Goal: Task Accomplishment & Management: Manage account settings

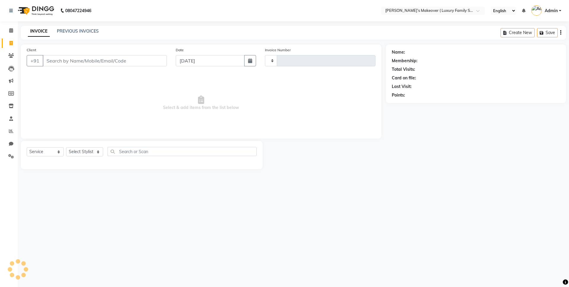
select select "service"
click at [90, 60] on input "Client" at bounding box center [105, 60] width 124 height 11
select select "7777"
type input "4112"
click at [90, 60] on input "Client" at bounding box center [105, 60] width 124 height 11
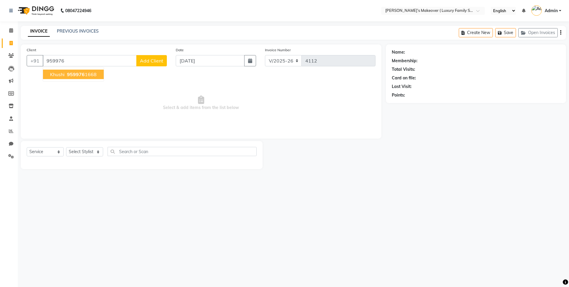
click at [94, 78] on button "khushi 959976 1668" at bounding box center [73, 74] width 61 height 9
type input "9599761668"
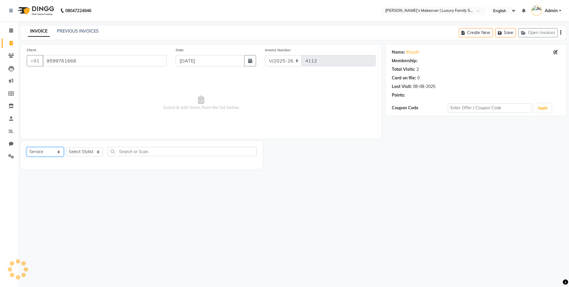
drag, startPoint x: 36, startPoint y: 148, endPoint x: 36, endPoint y: 154, distance: 5.6
click at [36, 148] on select "Select Service Product Membership Package Voucher Prepaid Gift Card" at bounding box center [45, 151] width 37 height 9
click at [27, 147] on select "Select Service Product Membership Package Voucher Prepaid Gift Card" at bounding box center [45, 151] width 37 height 9
click at [86, 150] on select "Select Stylist [PERSON_NAME] [PERSON_NAME] [PERSON_NAME] [PERSON_NAME] [PERSON_…" at bounding box center [84, 151] width 37 height 9
select select "69495"
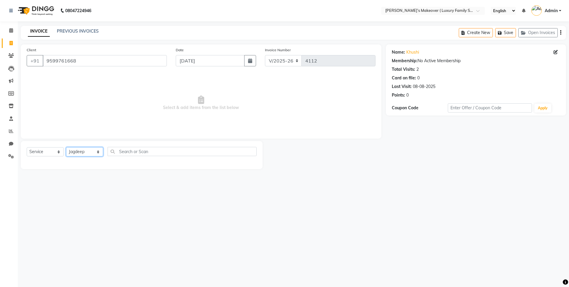
click at [66, 147] on select "Select Stylist [PERSON_NAME] [PERSON_NAME] [PERSON_NAME] [PERSON_NAME] [PERSON_…" at bounding box center [84, 151] width 37 height 9
click at [139, 146] on div "Select Service Product Membership Package Voucher Prepaid Gift Card Select Styl…" at bounding box center [142, 155] width 242 height 28
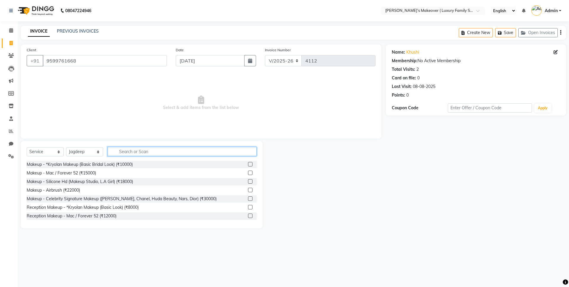
click at [142, 148] on input "text" at bounding box center [182, 151] width 149 height 9
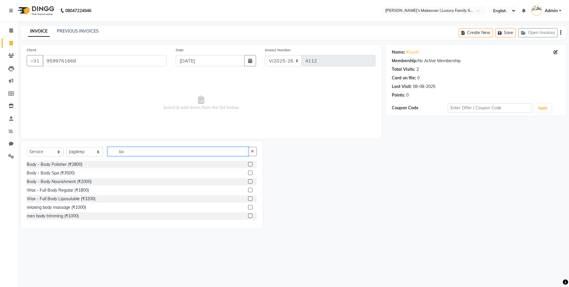
type input "b"
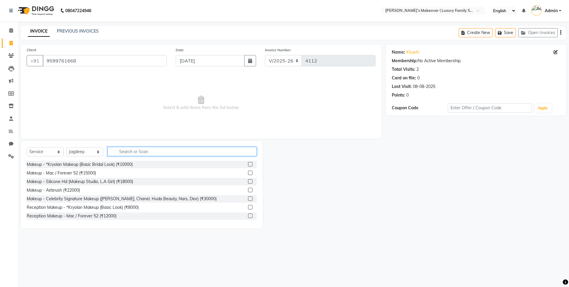
type input "n"
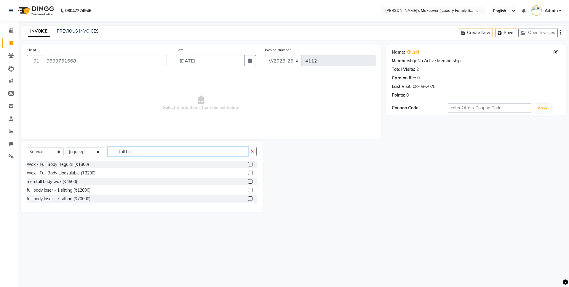
type input "full bo"
click at [251, 172] on label at bounding box center [250, 173] width 4 height 4
click at [251, 172] on input "checkbox" at bounding box center [250, 173] width 4 height 4
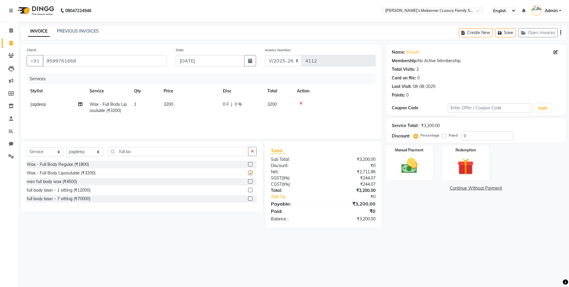
checkbox input "false"
click at [216, 153] on input "full bo" at bounding box center [178, 151] width 141 height 9
type input "f"
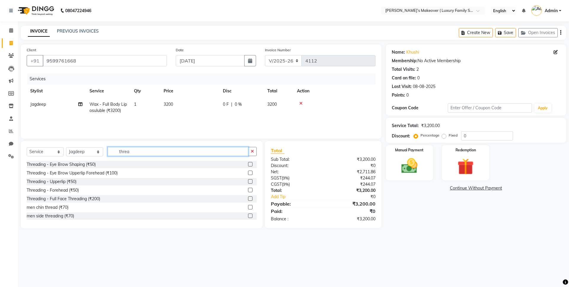
type input "threa"
click at [248, 172] on label at bounding box center [250, 173] width 4 height 4
click at [248, 172] on input "checkbox" at bounding box center [250, 173] width 4 height 4
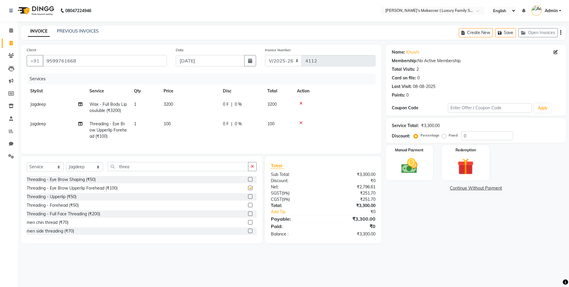
checkbox input "false"
click at [197, 167] on input "threa" at bounding box center [178, 166] width 141 height 9
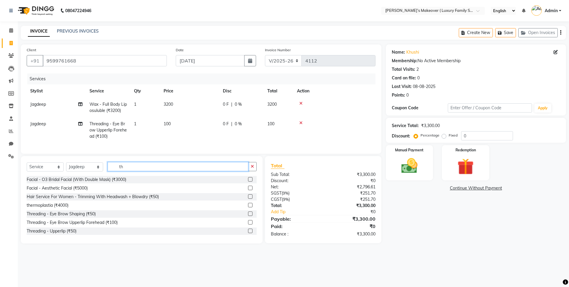
type input "t"
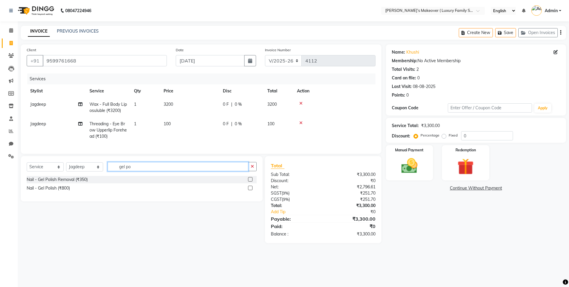
type input "gel po"
click at [252, 190] on label at bounding box center [250, 188] width 4 height 4
click at [252, 190] on input "checkbox" at bounding box center [250, 188] width 4 height 4
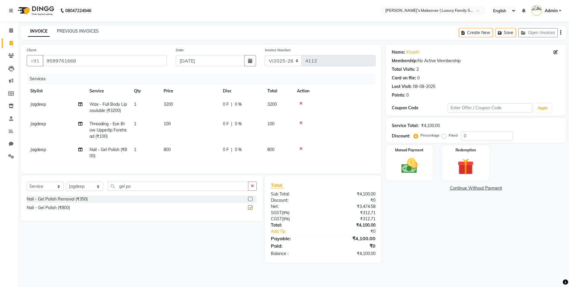
checkbox input "false"
click at [448, 135] on label "Fixed" at bounding box center [452, 135] width 9 height 5
click at [444, 135] on input "Fixed" at bounding box center [445, 135] width 4 height 4
radio input "true"
click at [472, 135] on input "0" at bounding box center [487, 135] width 52 height 9
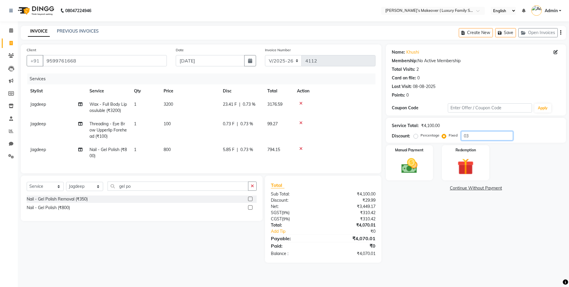
type input "0"
click at [177, 148] on td "800" at bounding box center [189, 153] width 59 height 20
select select "69495"
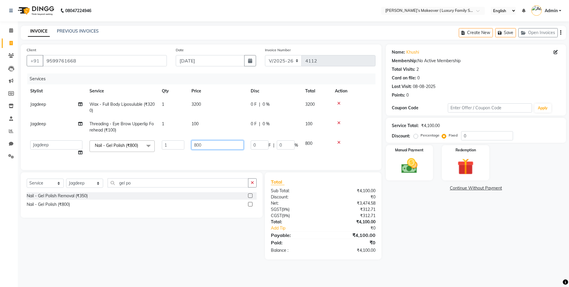
click at [197, 145] on input "800" at bounding box center [217, 144] width 52 height 9
type input "500"
click at [330, 233] on div "Total Sub Total: ₹4,100.00 Discount: ₹0 Net: ₹3,474.58 SGST ( 9% ) ₹312.71 CGST…" at bounding box center [323, 215] width 105 height 75
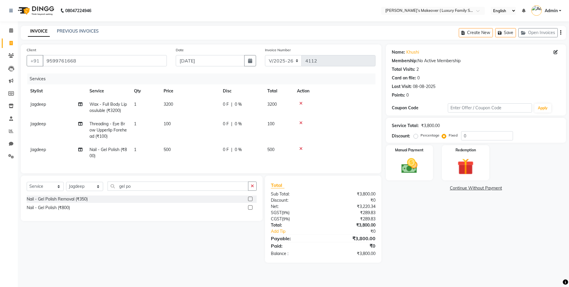
click at [559, 31] on div "Create New Save Open Invoices" at bounding box center [512, 33] width 107 height 14
click at [560, 33] on icon "button" at bounding box center [560, 33] width 1 height 0
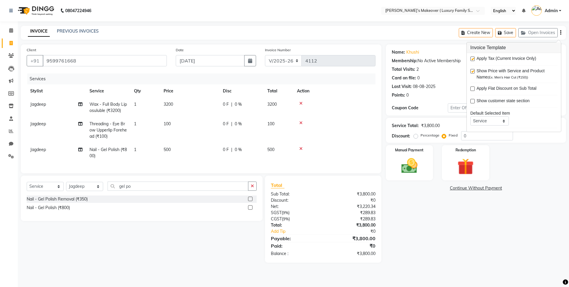
click at [474, 59] on label at bounding box center [472, 59] width 4 height 4
click at [474, 59] on input "checkbox" at bounding box center [472, 59] width 4 height 4
checkbox input "false"
click at [427, 174] on div "Manual Payment" at bounding box center [408, 163] width 49 height 36
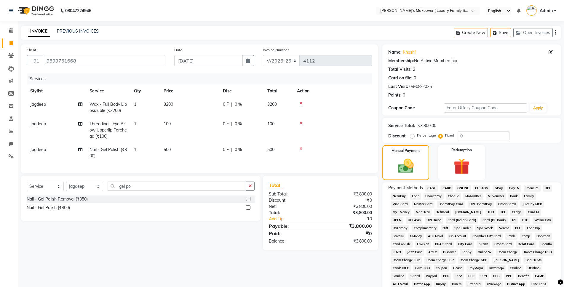
click at [462, 185] on span "ONLINE" at bounding box center [462, 188] width 15 height 7
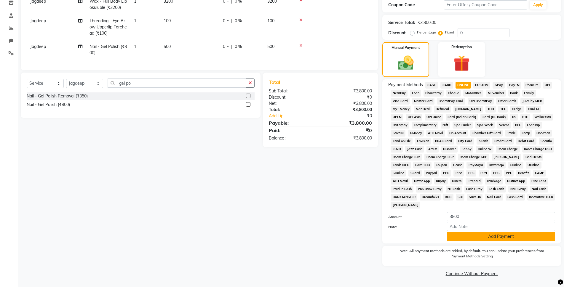
click at [492, 236] on button "Add Payment" at bounding box center [501, 236] width 108 height 9
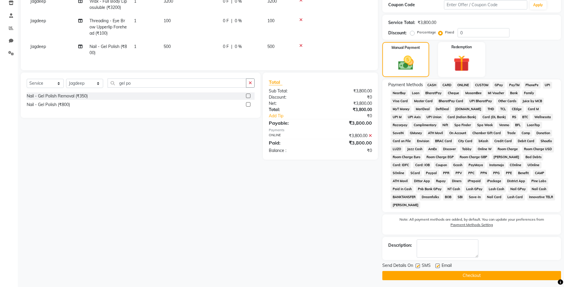
click at [485, 277] on button "Checkout" at bounding box center [471, 275] width 179 height 9
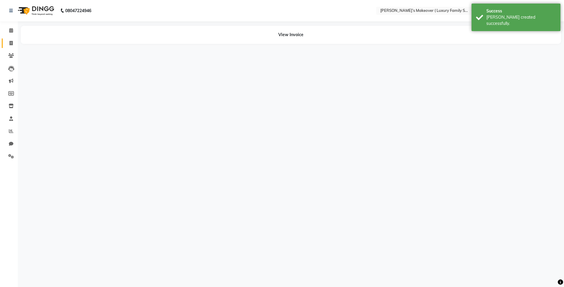
click at [9, 43] on span at bounding box center [11, 43] width 10 height 7
select select "service"
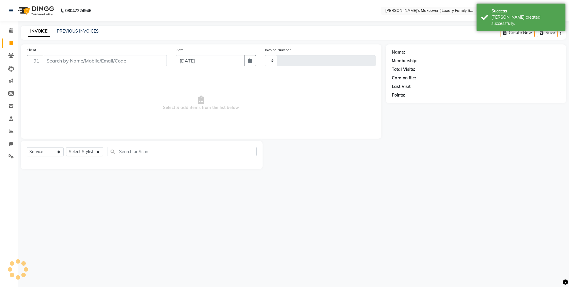
type input "4113"
select select "7777"
click at [88, 32] on link "PREVIOUS INVOICES" at bounding box center [78, 30] width 42 height 5
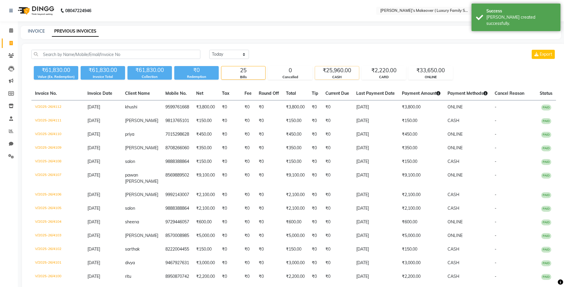
click at [342, 68] on div "₹25,960.00" at bounding box center [337, 70] width 44 height 8
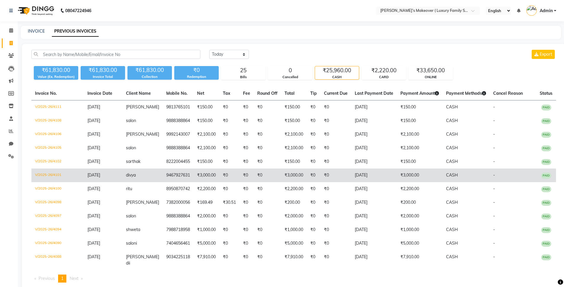
scroll to position [9, 0]
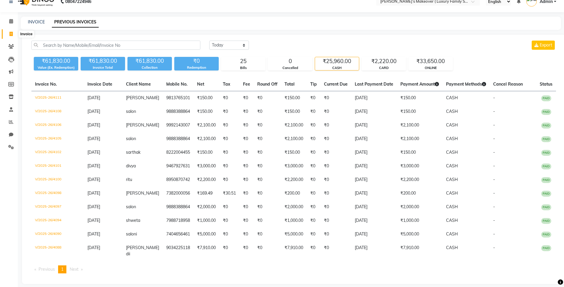
click at [13, 34] on span at bounding box center [11, 34] width 10 height 7
select select "service"
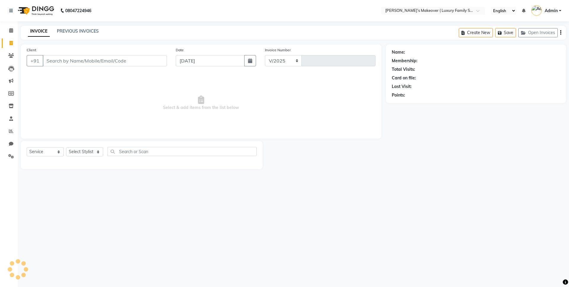
select select "7777"
type input "4113"
click at [126, 57] on input "Client" at bounding box center [105, 60] width 124 height 11
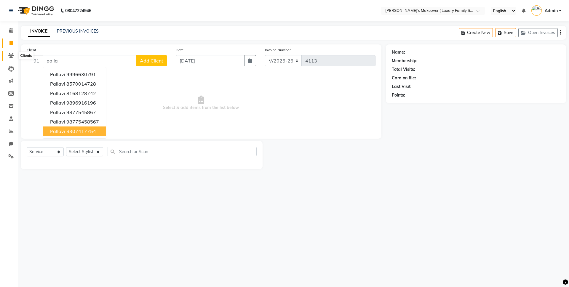
type input "palla"
click at [12, 57] on icon at bounding box center [11, 55] width 6 height 4
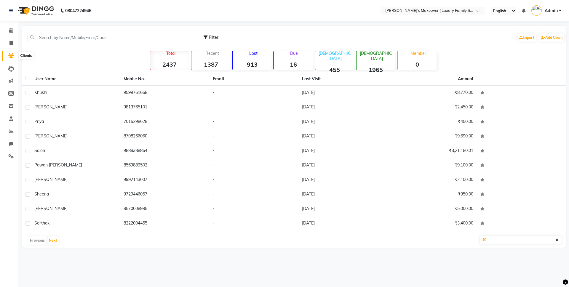
click at [12, 56] on icon at bounding box center [11, 55] width 6 height 4
click at [93, 37] on input "text" at bounding box center [114, 37] width 172 height 9
click at [12, 45] on icon at bounding box center [10, 43] width 3 height 4
select select "service"
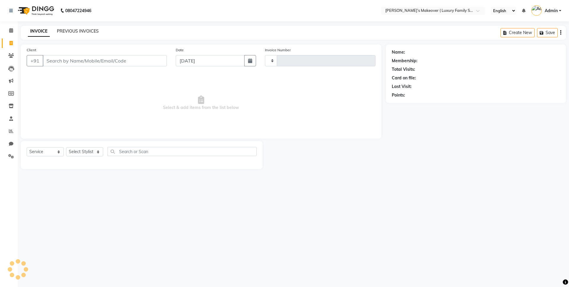
type input "4113"
select select "7777"
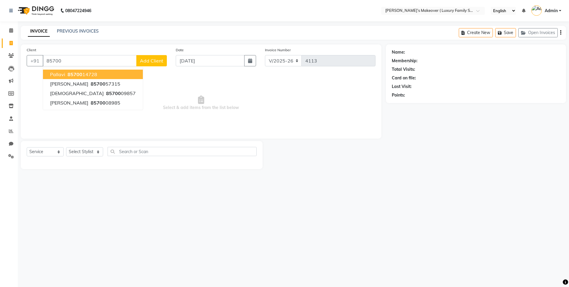
click at [103, 72] on button "pallavi 85700 14728" at bounding box center [93, 74] width 100 height 9
type input "8570014728"
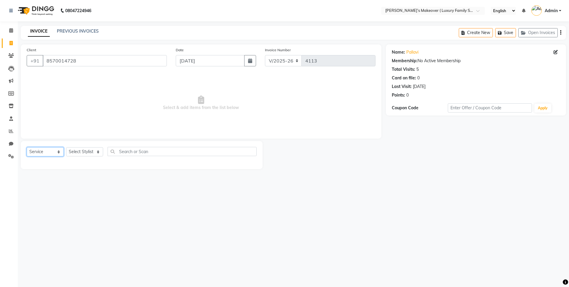
click at [40, 155] on select "Select Service Product Membership Package Voucher Prepaid Gift Card" at bounding box center [45, 151] width 37 height 9
click at [27, 147] on select "Select Service Product Membership Package Voucher Prepaid Gift Card" at bounding box center [45, 151] width 37 height 9
click at [97, 153] on select "Select Stylist [PERSON_NAME] [PERSON_NAME] [PERSON_NAME] [PERSON_NAME] [PERSON_…" at bounding box center [84, 151] width 37 height 9
select select "69502"
click at [66, 147] on select "Select Stylist [PERSON_NAME] [PERSON_NAME] [PERSON_NAME] [PERSON_NAME] [PERSON_…" at bounding box center [84, 151] width 37 height 9
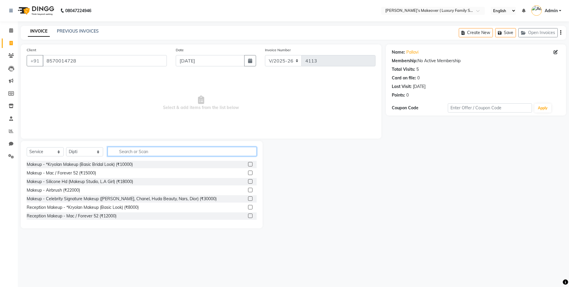
click at [134, 153] on input "text" at bounding box center [182, 151] width 149 height 9
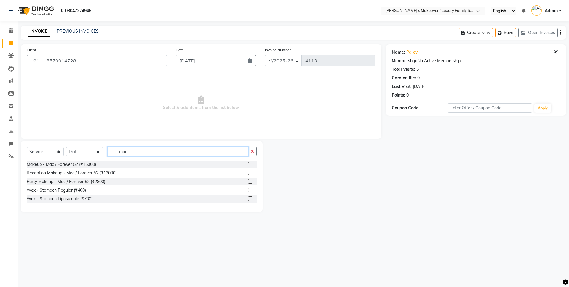
type input "mac"
click at [248, 182] on label at bounding box center [250, 181] width 4 height 4
click at [248, 182] on input "checkbox" at bounding box center [250, 182] width 4 height 4
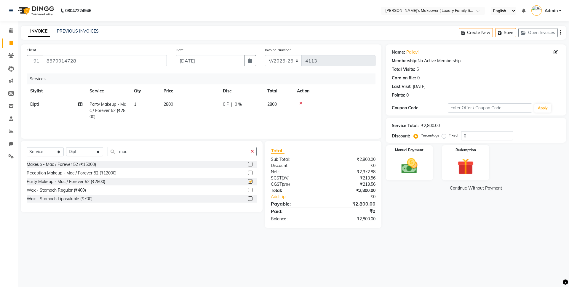
checkbox input "false"
click at [204, 157] on div "Select Service Product Membership Package Voucher Prepaid Gift Card Select Styl…" at bounding box center [142, 154] width 230 height 14
click at [137, 108] on td "1" at bounding box center [145, 111] width 30 height 26
select select "69502"
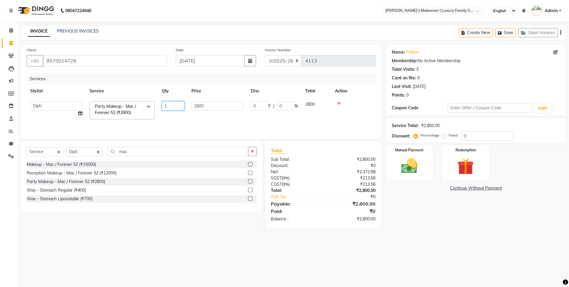
click at [169, 105] on input "1" at bounding box center [173, 105] width 23 height 9
type input "2"
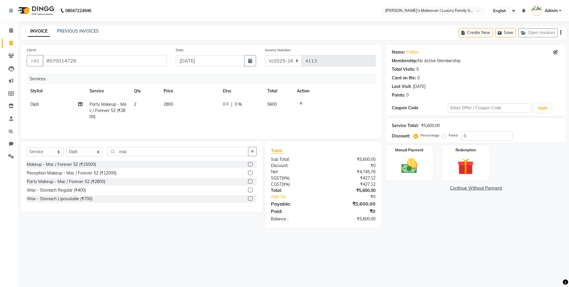
click at [323, 190] on div "₹5,600.00" at bounding box center [351, 190] width 57 height 6
click at [42, 150] on select "Select Service Product Membership Package Voucher Prepaid Gift Card" at bounding box center [45, 151] width 37 height 9
select select "product"
click at [27, 148] on select "Select Service Product Membership Package Voucher Prepaid Gift Card" at bounding box center [45, 151] width 37 height 9
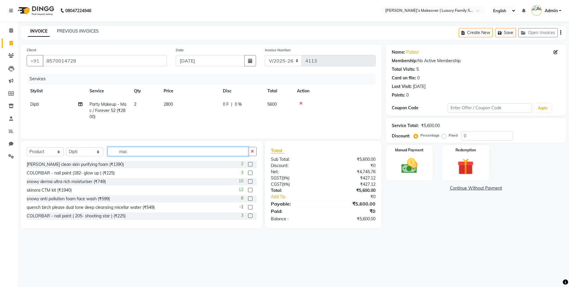
click at [154, 155] on input "mac" at bounding box center [178, 151] width 141 height 9
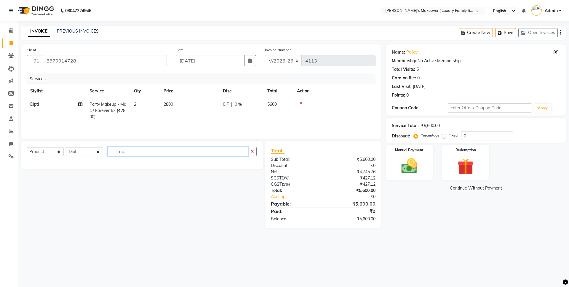
type input "m"
type input "cocur"
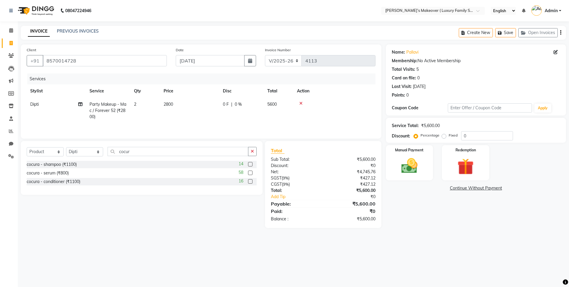
click at [247, 164] on div "14" at bounding box center [247, 164] width 18 height 7
click at [249, 164] on label at bounding box center [250, 164] width 4 height 4
click at [249, 164] on input "checkbox" at bounding box center [250, 165] width 4 height 4
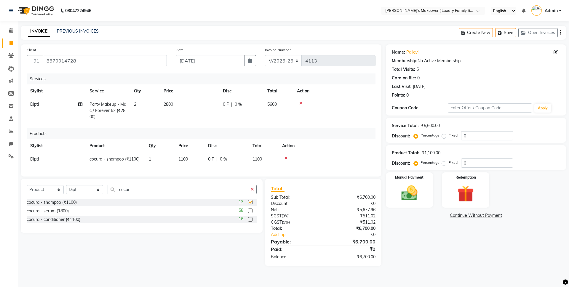
checkbox input "false"
click at [249, 222] on label at bounding box center [250, 219] width 4 height 4
click at [249, 222] on input "checkbox" at bounding box center [250, 220] width 4 height 4
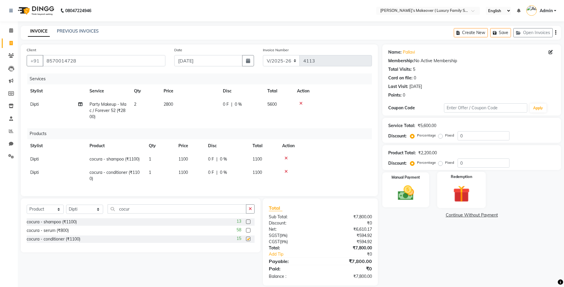
checkbox input "false"
click at [445, 164] on label "Fixed" at bounding box center [449, 162] width 9 height 5
click at [441, 164] on input "Fixed" at bounding box center [441, 163] width 4 height 4
radio input "true"
click at [480, 162] on input "0" at bounding box center [483, 162] width 52 height 9
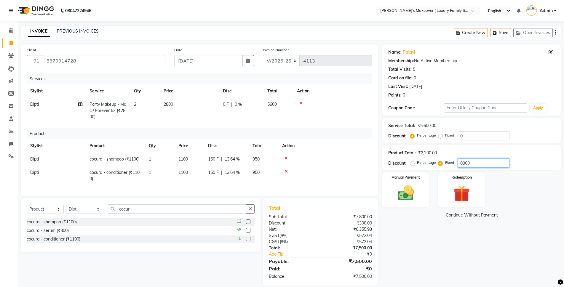
type input "0300"
click at [470, 136] on input "0" at bounding box center [483, 135] width 52 height 9
type input "1"
click at [445, 138] on label "Fixed" at bounding box center [449, 135] width 9 height 5
click at [439, 137] on input "Fixed" at bounding box center [441, 135] width 4 height 4
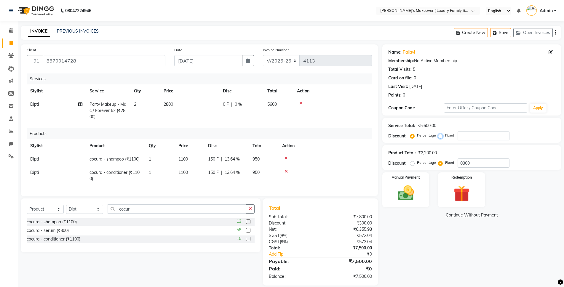
radio input "true"
click at [493, 135] on input "number" at bounding box center [483, 135] width 52 height 9
type input "3"
type input "200"
click at [324, 239] on div "₹556.79" at bounding box center [348, 236] width 56 height 6
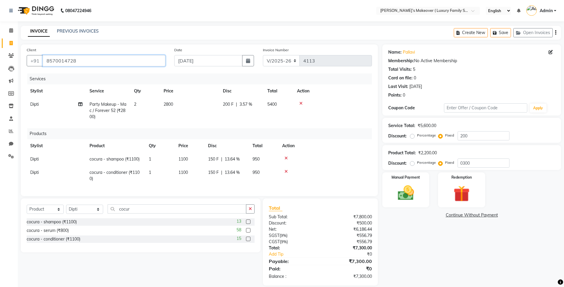
click at [151, 61] on input "8570014728" at bounding box center [104, 60] width 123 height 11
type input "857001472"
radio input "true"
type input "0"
radio input "true"
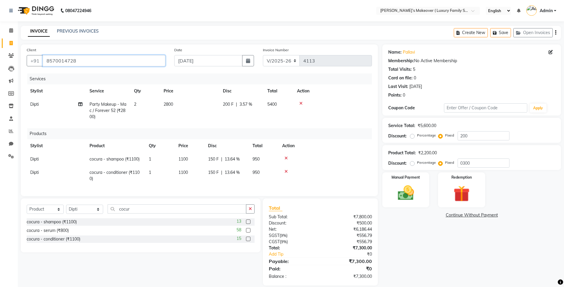
type input "0"
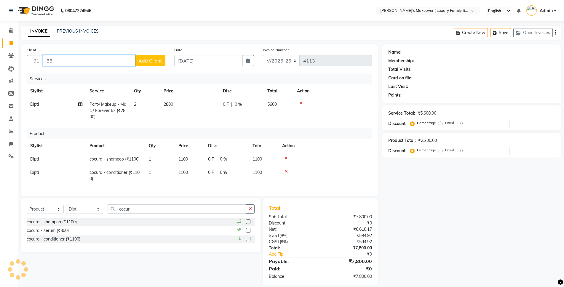
type input "8"
click at [86, 72] on span "7888522" at bounding box center [80, 74] width 21 height 6
type input "7888522966"
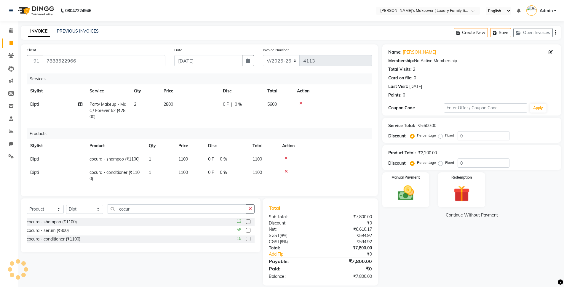
click at [445, 136] on label "Fixed" at bounding box center [449, 135] width 9 height 5
click at [440, 136] on input "Fixed" at bounding box center [441, 135] width 4 height 4
radio input "true"
click at [467, 134] on input "0" at bounding box center [483, 135] width 52 height 9
type input "0200"
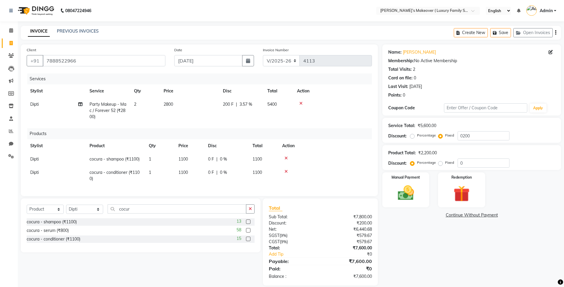
click at [445, 164] on label "Fixed" at bounding box center [449, 162] width 9 height 5
click at [442, 164] on input "Fixed" at bounding box center [441, 163] width 4 height 4
radio input "true"
click at [466, 162] on input "0" at bounding box center [483, 162] width 52 height 9
type input "0300"
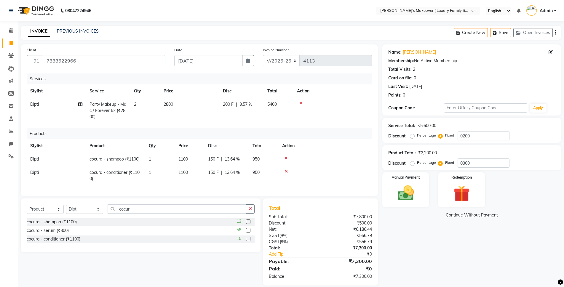
click at [555, 33] on icon "button" at bounding box center [555, 33] width 1 height 0
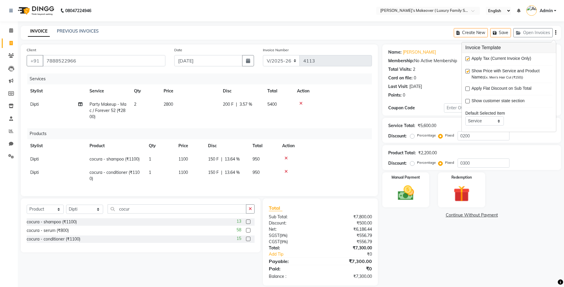
click at [469, 60] on label at bounding box center [467, 59] width 4 height 4
click at [469, 60] on input "checkbox" at bounding box center [467, 59] width 4 height 4
checkbox input "false"
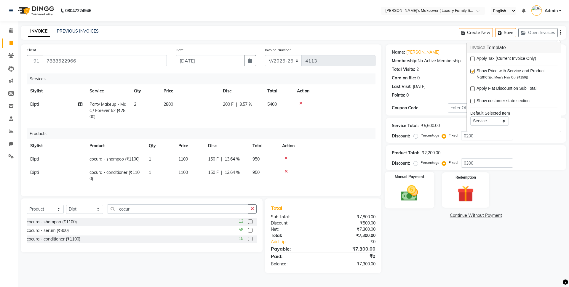
click at [410, 198] on img at bounding box center [409, 193] width 28 height 20
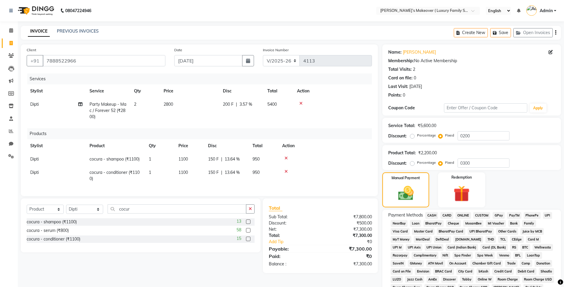
click at [433, 214] on span "CASH" at bounding box center [431, 215] width 13 height 7
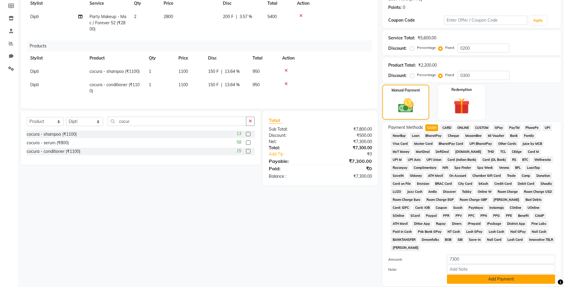
scroll to position [130, 0]
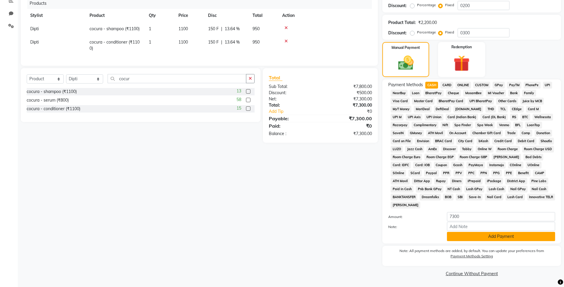
click at [463, 235] on button "Add Payment" at bounding box center [501, 236] width 108 height 9
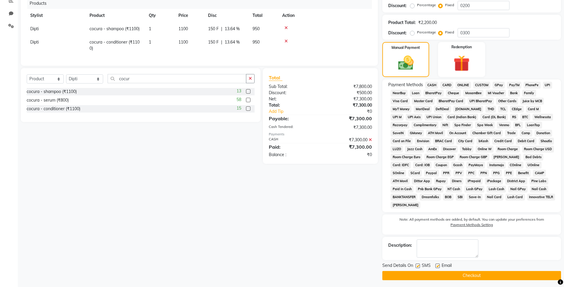
click at [476, 276] on button "Checkout" at bounding box center [471, 275] width 179 height 9
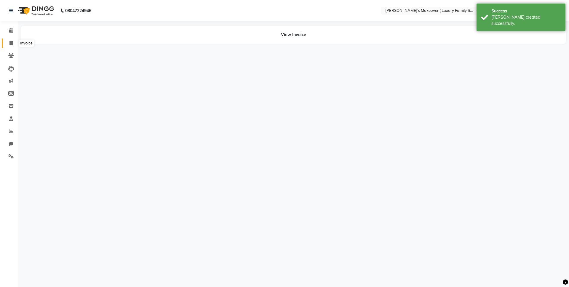
click at [9, 44] on icon at bounding box center [10, 43] width 3 height 4
select select "service"
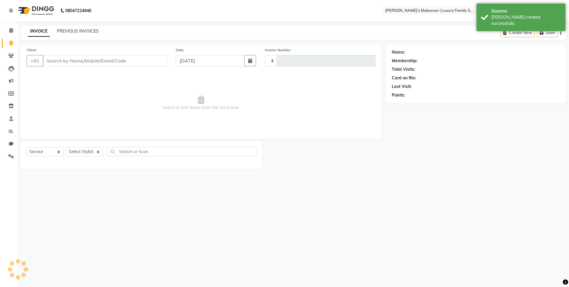
type input "4114"
select select "7777"
click at [83, 60] on input "Client" at bounding box center [105, 60] width 124 height 11
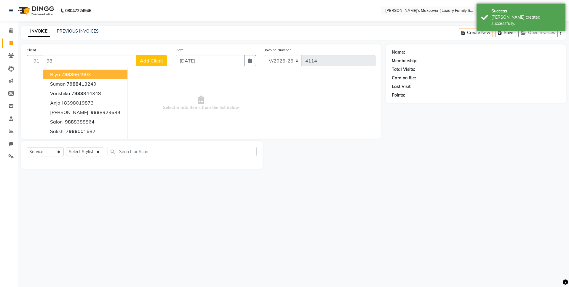
type input "9"
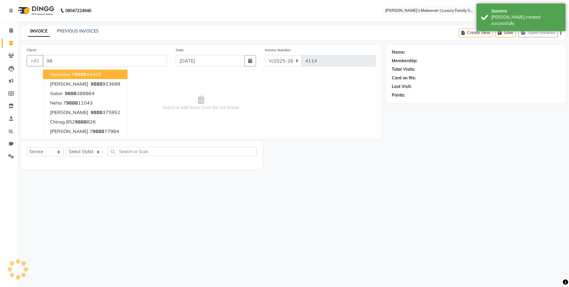
type input "9"
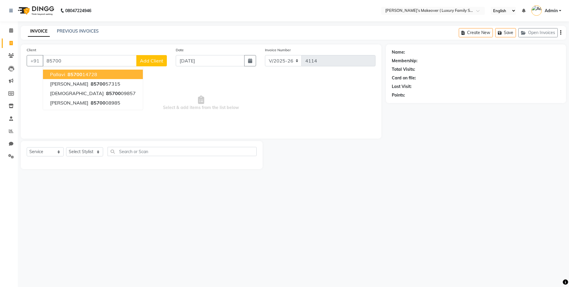
click at [82, 68] on ngb-typeahead-window "pallavi 85700 14728 [PERSON_NAME] 85700 57315 [PERSON_NAME] 85700 09857 [PERSON…" at bounding box center [93, 88] width 100 height 43
click at [84, 73] on ngb-highlight "85700 14728" at bounding box center [81, 74] width 31 height 6
type input "8570014728"
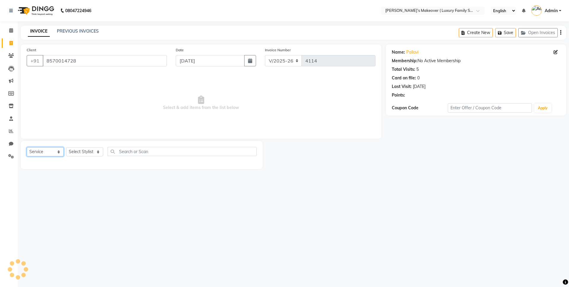
click at [57, 156] on select "Select Service Product Membership Package Voucher Prepaid Gift Card" at bounding box center [45, 151] width 37 height 9
click at [27, 147] on select "Select Service Product Membership Package Voucher Prepaid Gift Card" at bounding box center [45, 151] width 37 height 9
click at [93, 149] on select "Select Stylist [PERSON_NAME] [PERSON_NAME] [PERSON_NAME] [PERSON_NAME] [PERSON_…" at bounding box center [84, 151] width 37 height 9
select select "69513"
click at [66, 147] on select "Select Stylist [PERSON_NAME] [PERSON_NAME] [PERSON_NAME] [PERSON_NAME] [PERSON_…" at bounding box center [84, 151] width 37 height 9
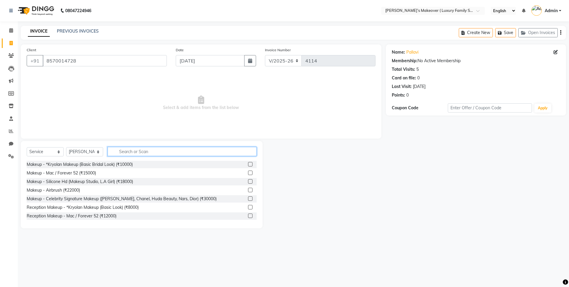
click at [131, 148] on input "text" at bounding box center [182, 151] width 149 height 9
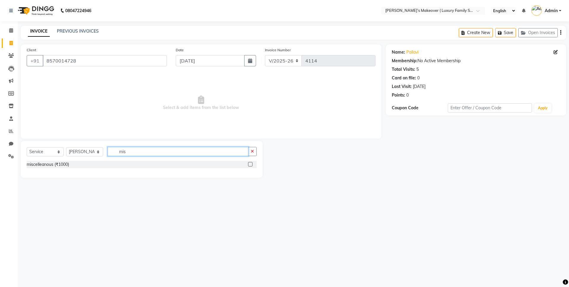
click at [235, 147] on input "mis" at bounding box center [178, 151] width 141 height 9
type input "m"
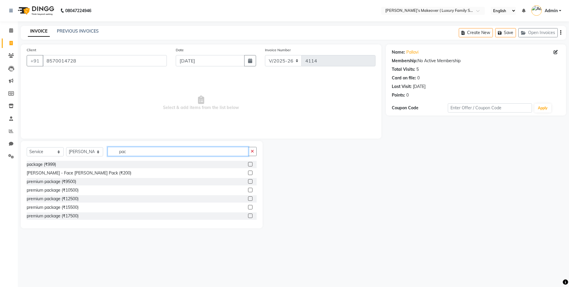
type input "pac"
click at [248, 163] on label at bounding box center [250, 164] width 4 height 4
click at [248, 163] on input "checkbox" at bounding box center [250, 165] width 4 height 4
checkbox input "true"
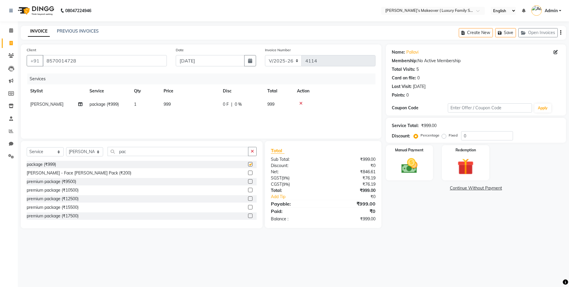
click at [188, 105] on td "999" at bounding box center [189, 104] width 59 height 13
select select "69513"
checkbox input "false"
click at [205, 101] on td "999" at bounding box center [217, 109] width 59 height 23
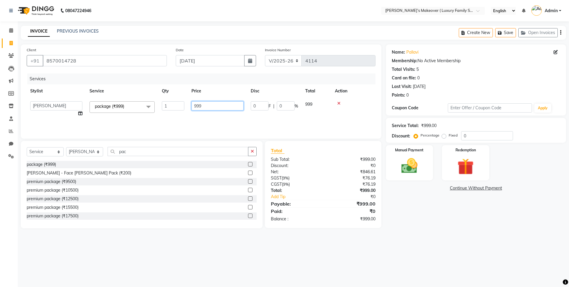
click at [212, 103] on input "999" at bounding box center [217, 105] width 52 height 9
type input "9"
type input "10000"
click at [334, 168] on div "₹0" at bounding box center [351, 166] width 57 height 6
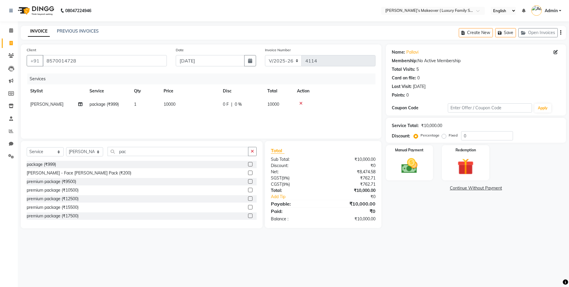
click at [560, 33] on icon "button" at bounding box center [560, 33] width 1 height 0
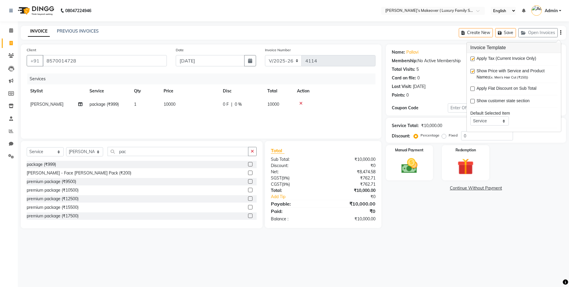
click at [474, 60] on label at bounding box center [472, 59] width 4 height 4
click at [474, 60] on input "checkbox" at bounding box center [472, 59] width 4 height 4
checkbox input "false"
click at [409, 169] on img at bounding box center [409, 166] width 28 height 20
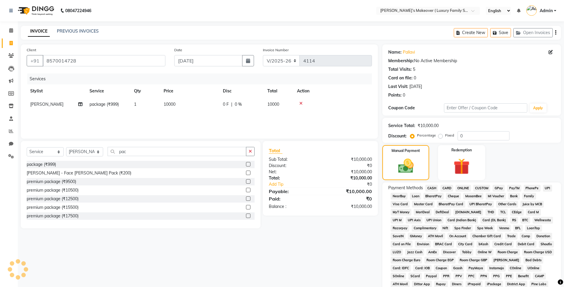
click at [428, 187] on span "CASH" at bounding box center [431, 188] width 13 height 7
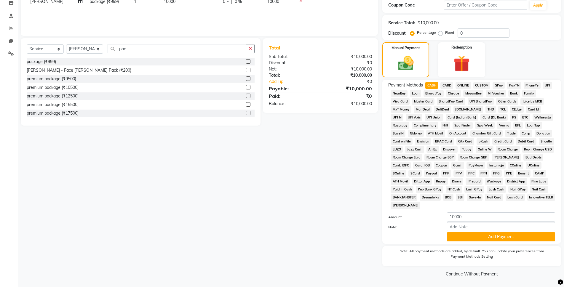
scroll to position [103, 0]
click at [473, 237] on button "Add Payment" at bounding box center [501, 236] width 108 height 9
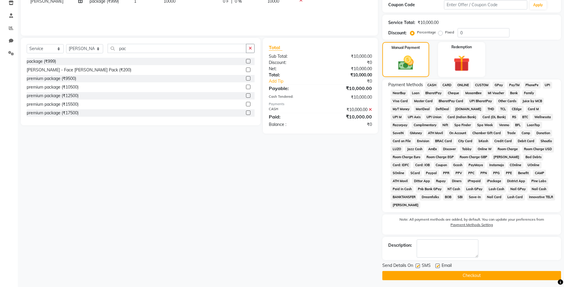
click at [478, 281] on main "INVOICE PREVIOUS INVOICES Create New Save Open Invoices Client [PHONE_NUMBER] D…" at bounding box center [291, 106] width 546 height 366
click at [479, 275] on button "Checkout" at bounding box center [471, 275] width 179 height 9
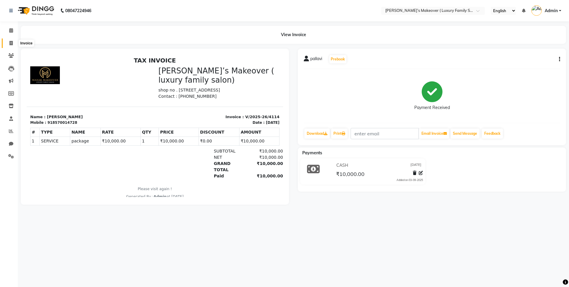
click at [13, 43] on icon at bounding box center [10, 43] width 3 height 4
select select "service"
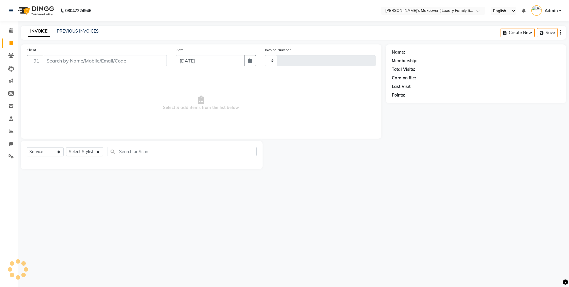
click at [118, 57] on input "Client" at bounding box center [105, 60] width 124 height 11
select select "7777"
type input "4115"
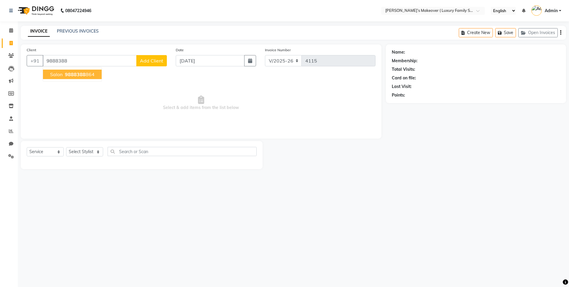
click at [94, 75] on ngb-highlight "9888388 864" at bounding box center [79, 74] width 31 height 6
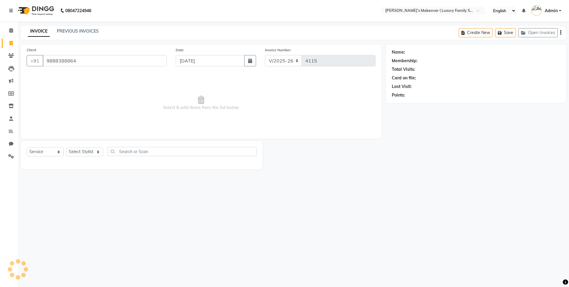
type input "9888388864"
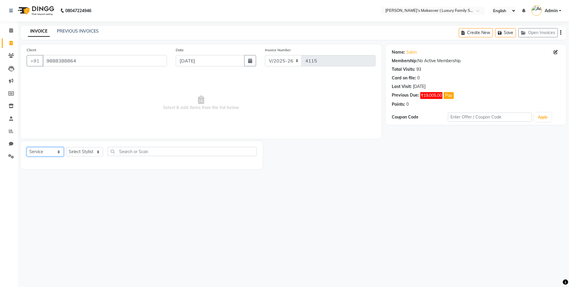
click at [40, 152] on select "Select Service Product Membership Package Voucher Prepaid Gift Card" at bounding box center [45, 151] width 37 height 9
click at [27, 147] on select "Select Service Product Membership Package Voucher Prepaid Gift Card" at bounding box center [45, 151] width 37 height 9
click at [85, 153] on select "Select Stylist [PERSON_NAME] [PERSON_NAME] [PERSON_NAME] [PERSON_NAME] [PERSON_…" at bounding box center [84, 151] width 37 height 9
select select "69523"
click at [66, 147] on select "Select Stylist [PERSON_NAME] [PERSON_NAME] [PERSON_NAME] [PERSON_NAME] [PERSON_…" at bounding box center [84, 151] width 37 height 9
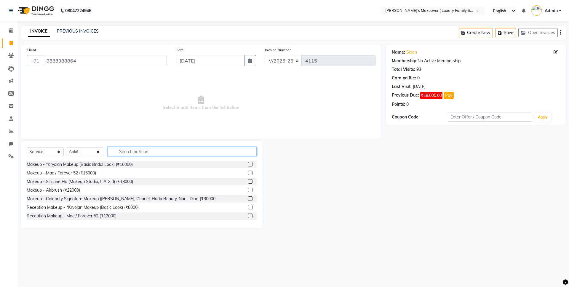
click at [144, 149] on input "text" at bounding box center [182, 151] width 149 height 9
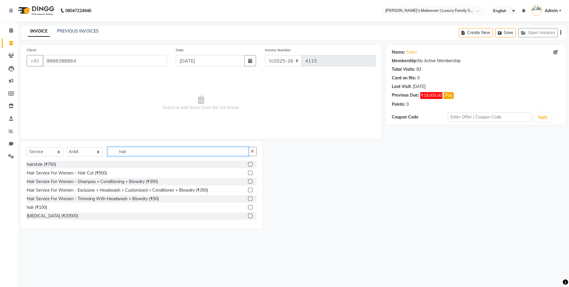
type input "hair"
click at [248, 172] on label at bounding box center [250, 173] width 4 height 4
click at [248, 172] on input "checkbox" at bounding box center [250, 173] width 4 height 4
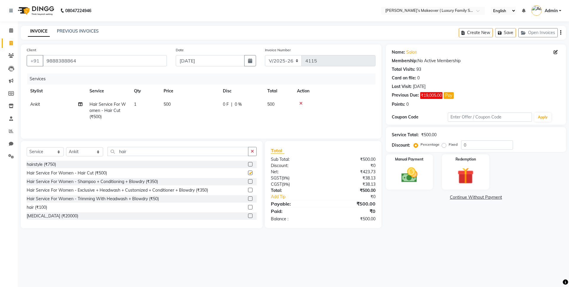
checkbox input "false"
click at [188, 154] on input "hair" at bounding box center [178, 151] width 141 height 9
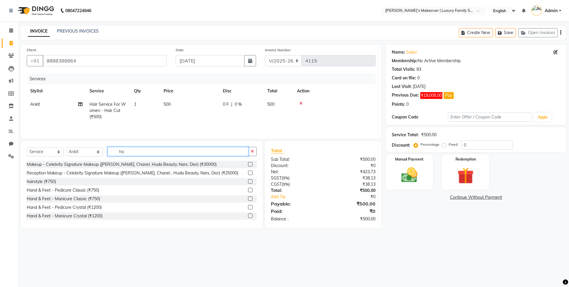
type input "h"
type input "head"
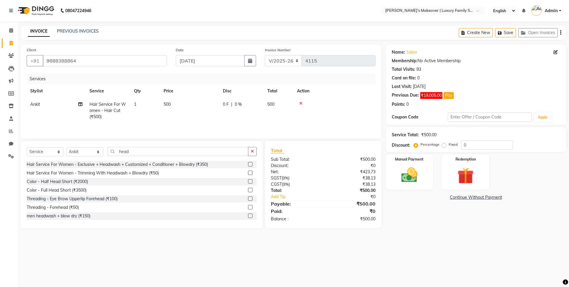
click at [248, 164] on label at bounding box center [250, 164] width 4 height 4
click at [248, 164] on input "checkbox" at bounding box center [250, 165] width 4 height 4
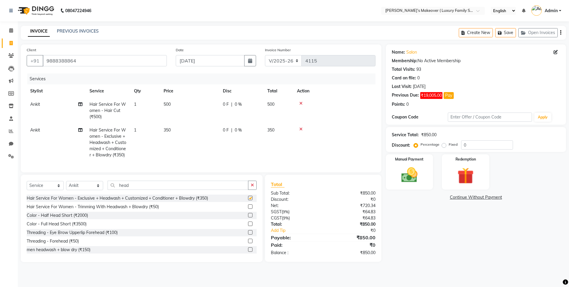
checkbox input "false"
click at [448, 145] on label "Fixed" at bounding box center [452, 144] width 9 height 5
click at [443, 145] on input "Fixed" at bounding box center [445, 144] width 4 height 4
radio input "true"
click at [497, 142] on input "0" at bounding box center [487, 144] width 52 height 9
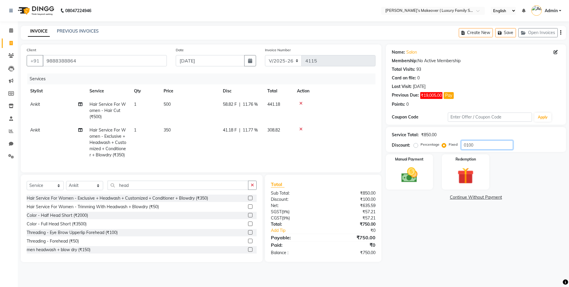
type input "0100"
click at [560, 33] on icon "button" at bounding box center [560, 33] width 1 height 0
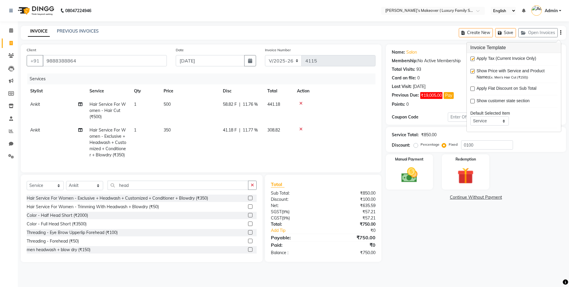
click at [471, 59] on label at bounding box center [472, 59] width 4 height 4
click at [471, 59] on input "checkbox" at bounding box center [472, 59] width 4 height 4
checkbox input "false"
drag, startPoint x: 410, startPoint y: 179, endPoint x: 424, endPoint y: 185, distance: 14.9
click at [411, 178] on img at bounding box center [409, 175] width 28 height 20
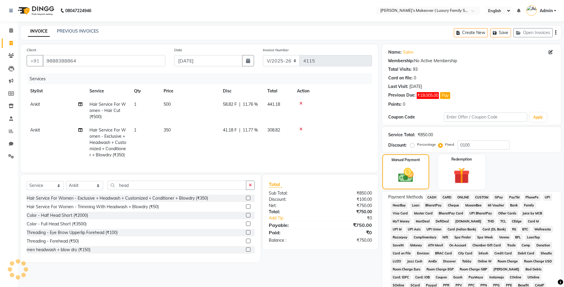
click at [436, 196] on span "CASH" at bounding box center [431, 197] width 13 height 7
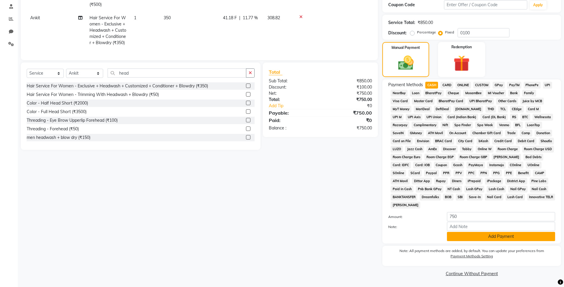
click at [480, 232] on button "Add Payment" at bounding box center [501, 236] width 108 height 9
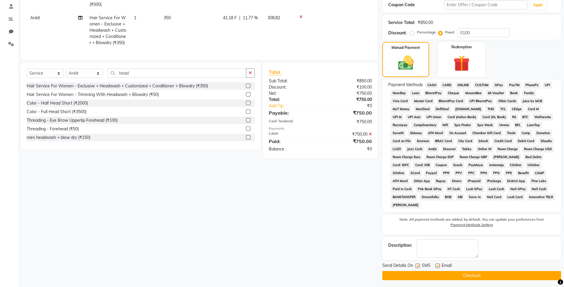
click at [485, 273] on button "Checkout" at bounding box center [471, 275] width 179 height 9
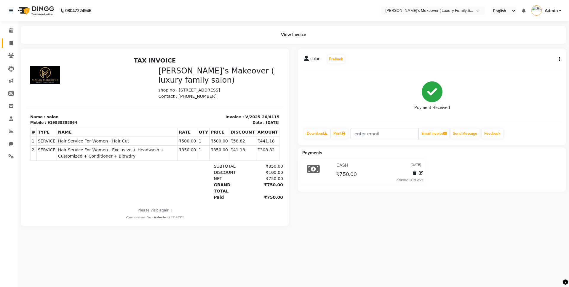
click at [7, 41] on span at bounding box center [11, 43] width 10 height 7
select select "service"
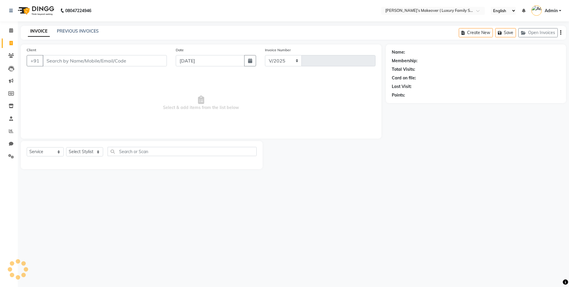
select select "7777"
type input "4116"
click at [95, 57] on input "Client" at bounding box center [105, 60] width 124 height 11
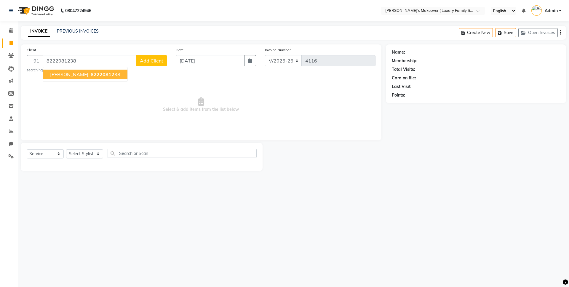
type input "8222081238"
drag, startPoint x: 95, startPoint y: 70, endPoint x: 94, endPoint y: 98, distance: 28.2
click at [94, 73] on button "[PERSON_NAME] 8222081238" at bounding box center [85, 74] width 84 height 9
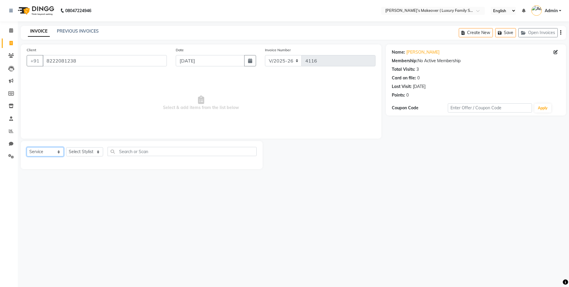
click at [41, 151] on select "Select Service Product Membership Package Voucher Prepaid Gift Card" at bounding box center [45, 151] width 37 height 9
click at [27, 147] on select "Select Service Product Membership Package Voucher Prepaid Gift Card" at bounding box center [45, 151] width 37 height 9
click at [78, 153] on select "Select Stylist [PERSON_NAME] [PERSON_NAME] [PERSON_NAME] [PERSON_NAME] [PERSON_…" at bounding box center [84, 151] width 37 height 9
select select "69503"
click at [66, 147] on select "Select Stylist [PERSON_NAME] [PERSON_NAME] [PERSON_NAME] [PERSON_NAME] [PERSON_…" at bounding box center [84, 151] width 37 height 9
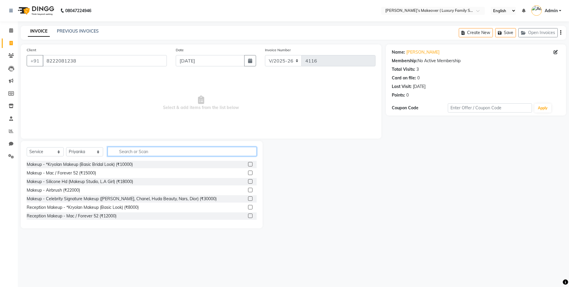
click at [139, 156] on input "text" at bounding box center [182, 151] width 149 height 9
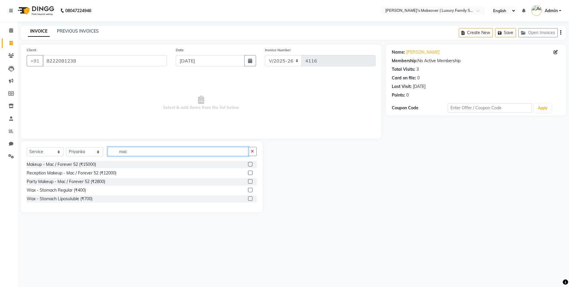
type input "mac"
click at [249, 182] on label at bounding box center [250, 181] width 4 height 4
click at [249, 182] on input "checkbox" at bounding box center [250, 182] width 4 height 4
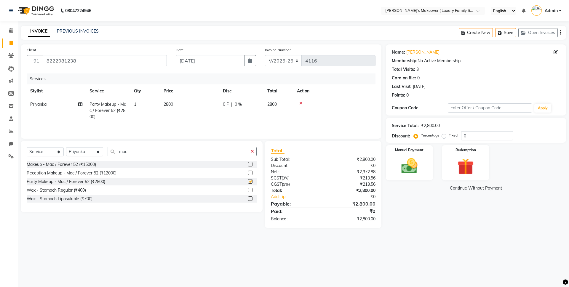
click at [187, 117] on td "2800" at bounding box center [189, 111] width 59 height 26
checkbox input "false"
select select "69503"
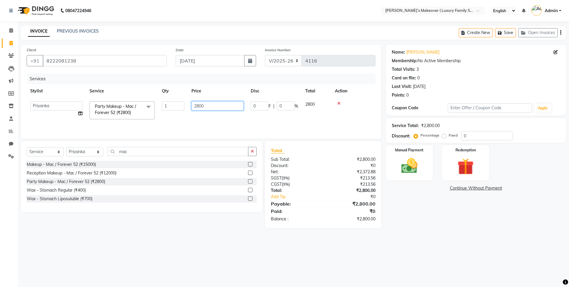
click at [198, 105] on input "2800" at bounding box center [217, 105] width 52 height 9
type input "3300"
click at [346, 209] on div "₹0" at bounding box center [351, 211] width 57 height 7
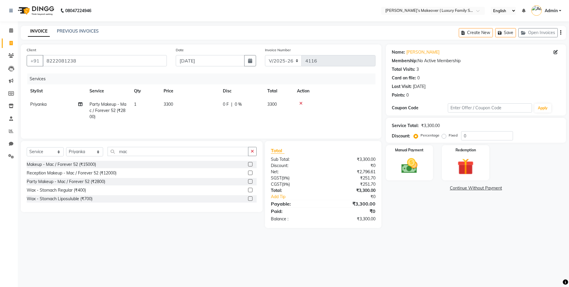
click at [559, 32] on div "Create New Save Open Invoices" at bounding box center [512, 33] width 107 height 14
click at [560, 32] on button "button" at bounding box center [560, 33] width 1 height 14
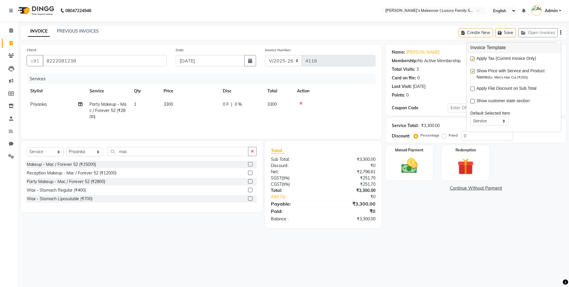
click at [472, 61] on label at bounding box center [472, 59] width 4 height 4
click at [472, 61] on input "checkbox" at bounding box center [472, 59] width 4 height 4
checkbox input "false"
click at [423, 169] on div "Manual Payment" at bounding box center [408, 163] width 49 height 36
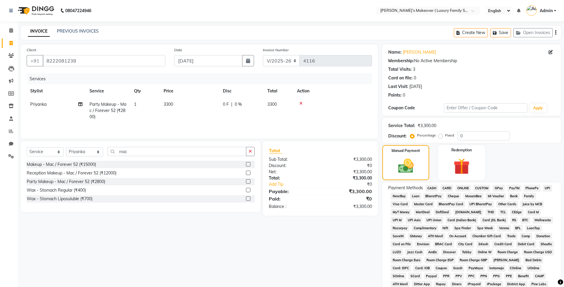
click at [466, 187] on span "ONLINE" at bounding box center [462, 188] width 15 height 7
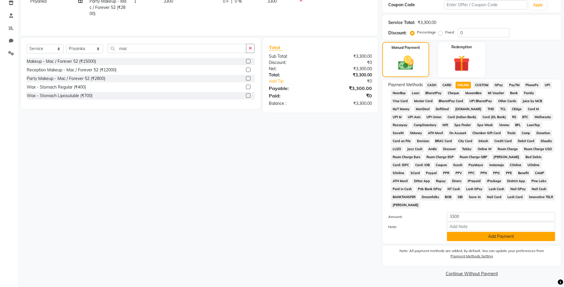
click at [504, 233] on button "Add Payment" at bounding box center [501, 236] width 108 height 9
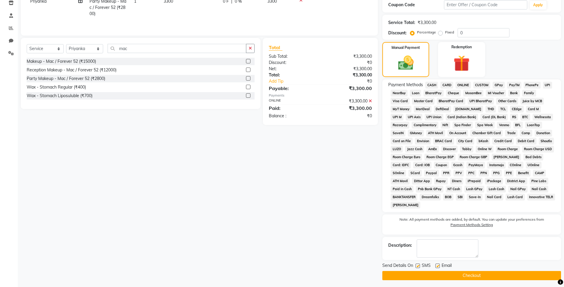
click at [468, 277] on button "Checkout" at bounding box center [471, 275] width 179 height 9
